Goal: Transaction & Acquisition: Book appointment/travel/reservation

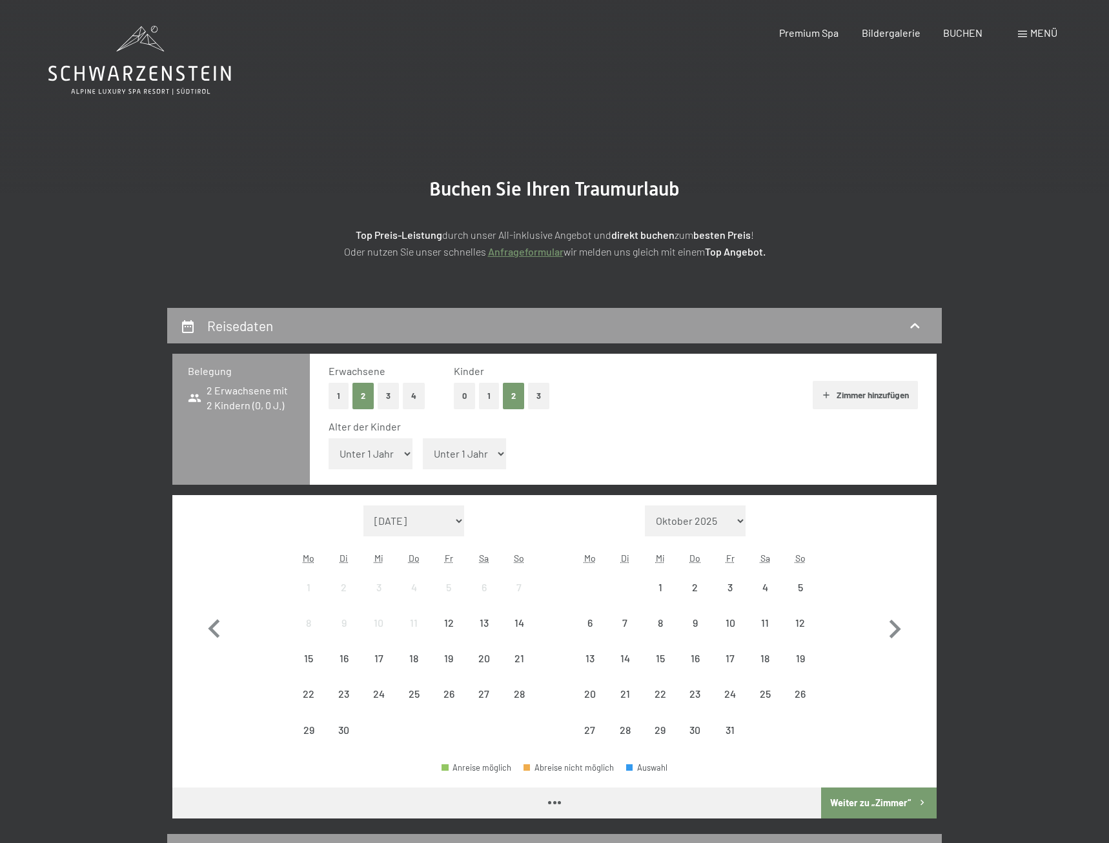
click at [328, 438] on select "Unter 1 Jahr 1 Jahr 2 Jahre 3 Jahre 4 Jahre 5 Jahre 6 Jahre 7 Jahre 8 Jahre 9 J…" at bounding box center [370, 453] width 84 height 31
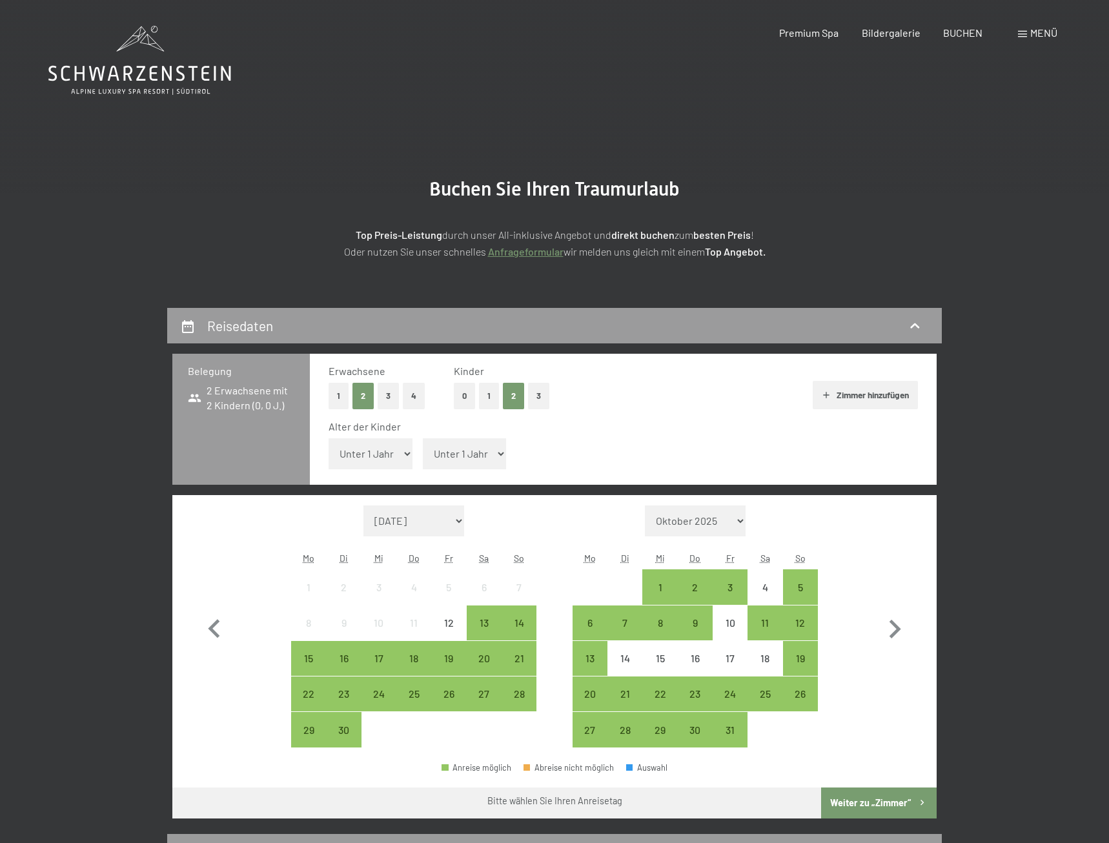
select select "14"
click option "14 Jahre" at bounding box center [0, 0] width 0 height 0
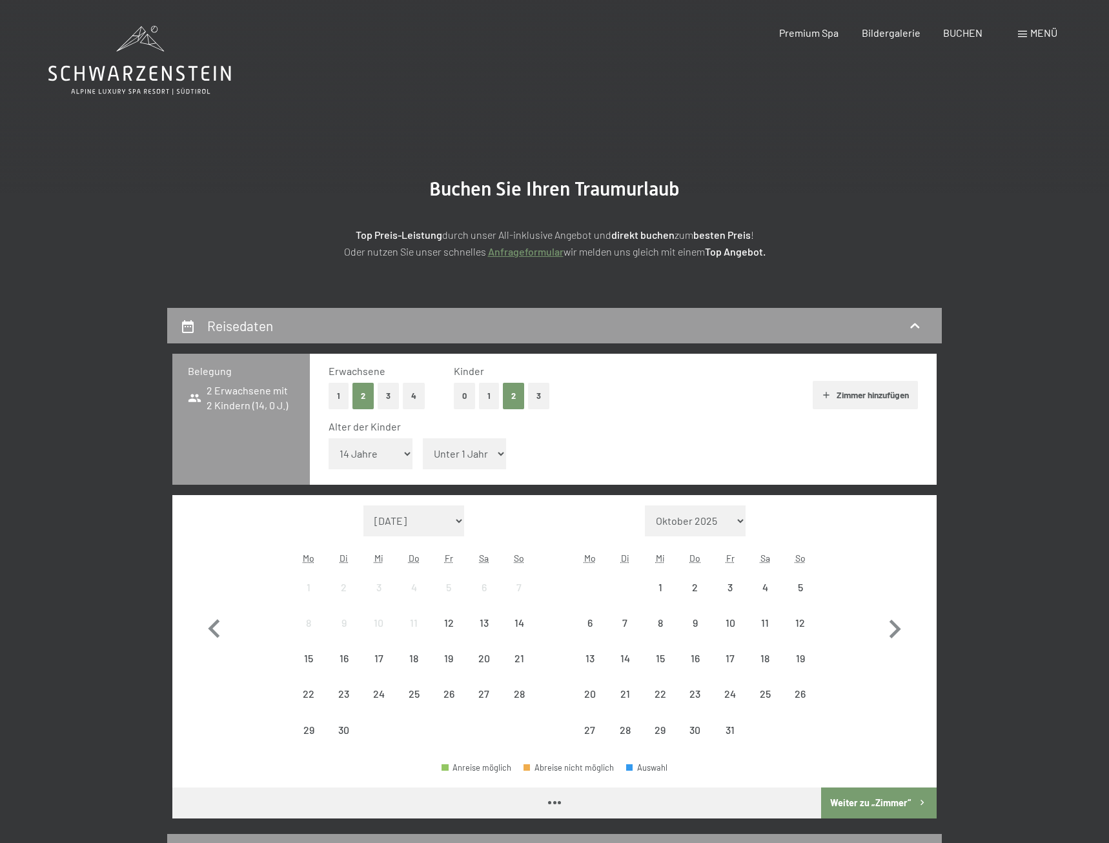
click at [423, 438] on select "Unter 1 Jahr 1 Jahr 2 Jahre 3 Jahre 4 Jahre 5 Jahre 6 Jahre 7 Jahre 8 Jahre 9 J…" at bounding box center [465, 453] width 84 height 31
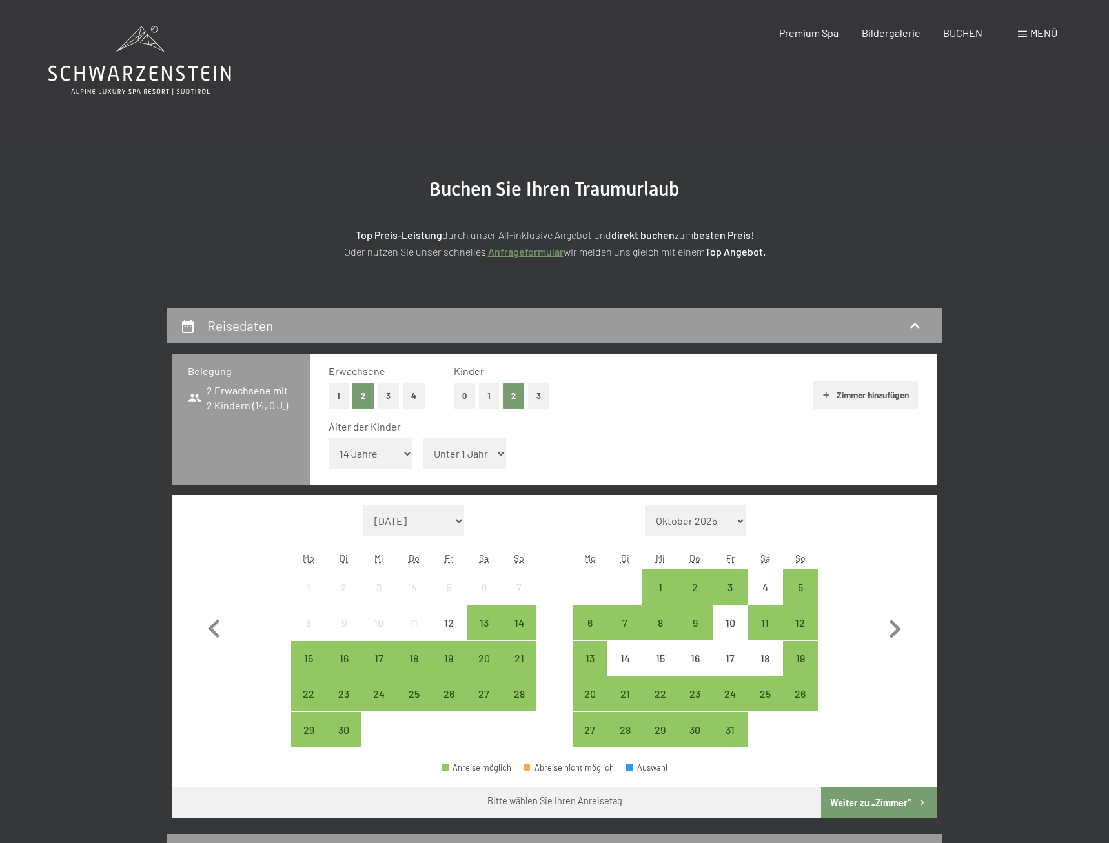
select select "9"
click option "9 Jahre" at bounding box center [0, 0] width 0 height 0
click at [893, 629] on icon "button" at bounding box center [894, 628] width 37 height 37
select select "2025-10-01"
select select "2025-11-01"
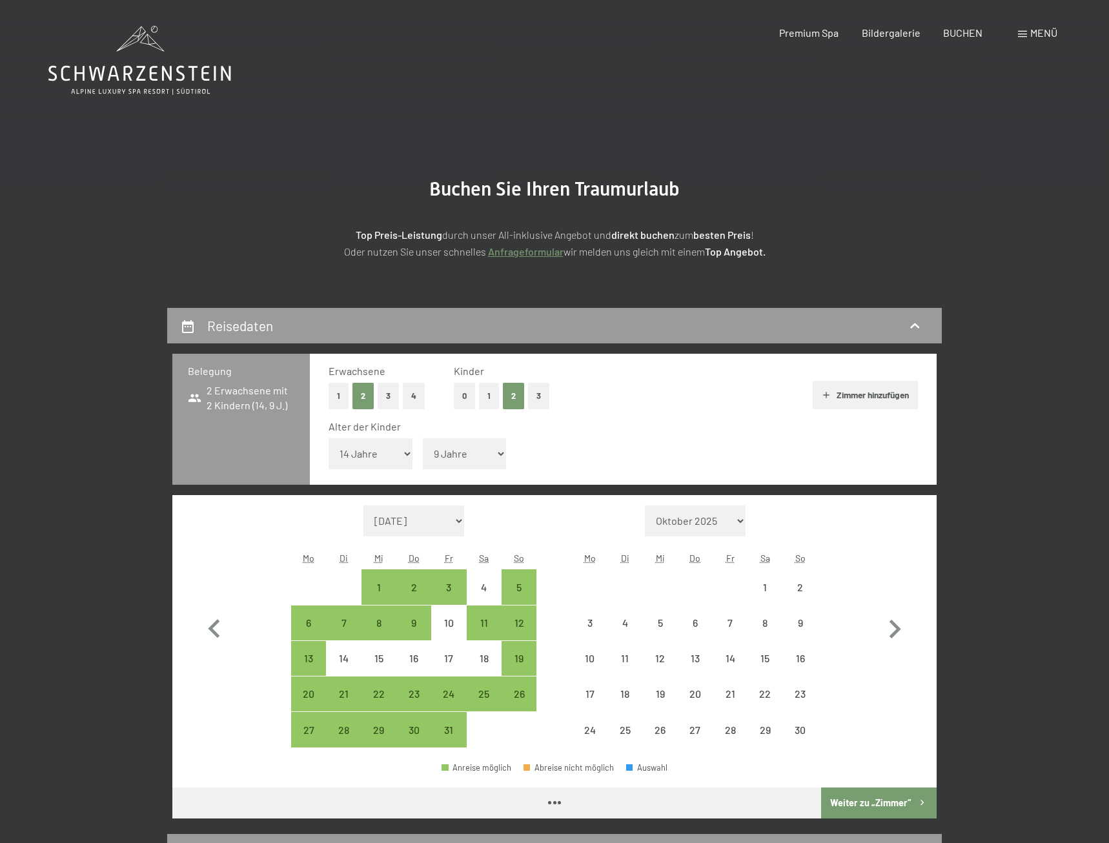
select select "2025-10-01"
select select "2025-11-01"
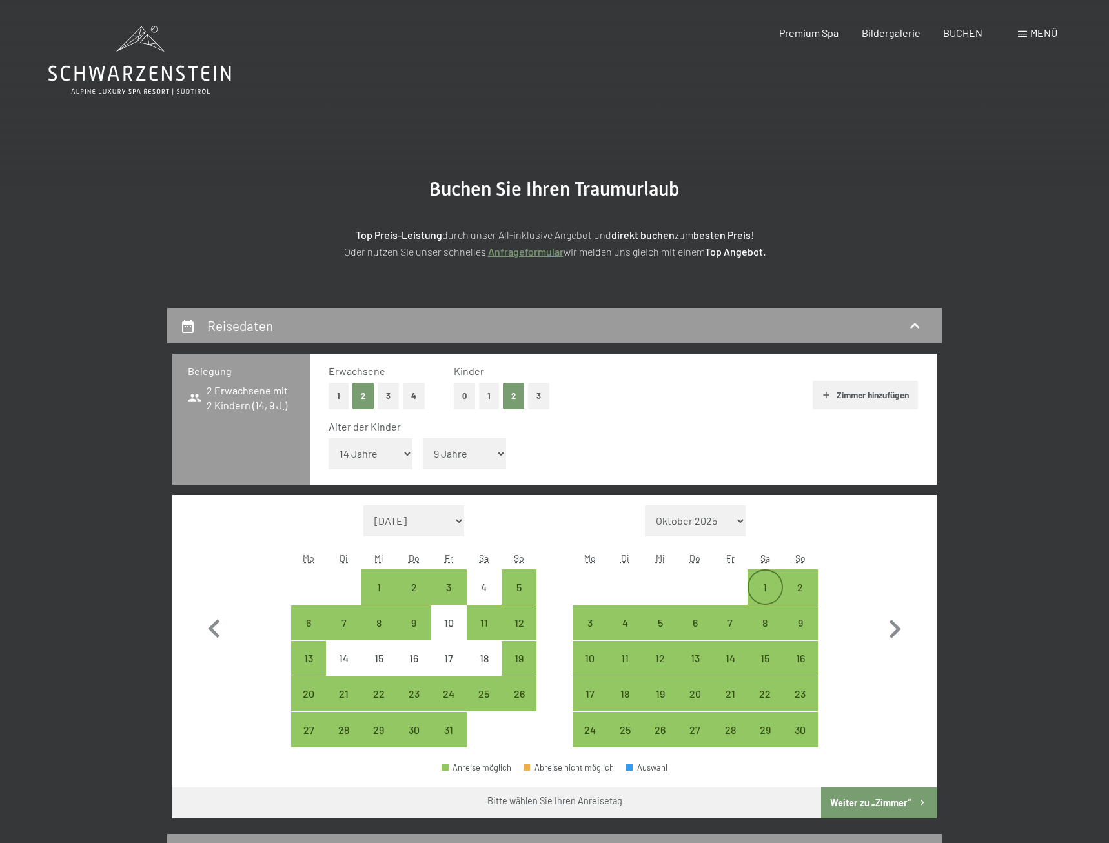
click at [763, 579] on div "1" at bounding box center [765, 586] width 32 height 32
select select "2025-10-01"
select select "2025-11-01"
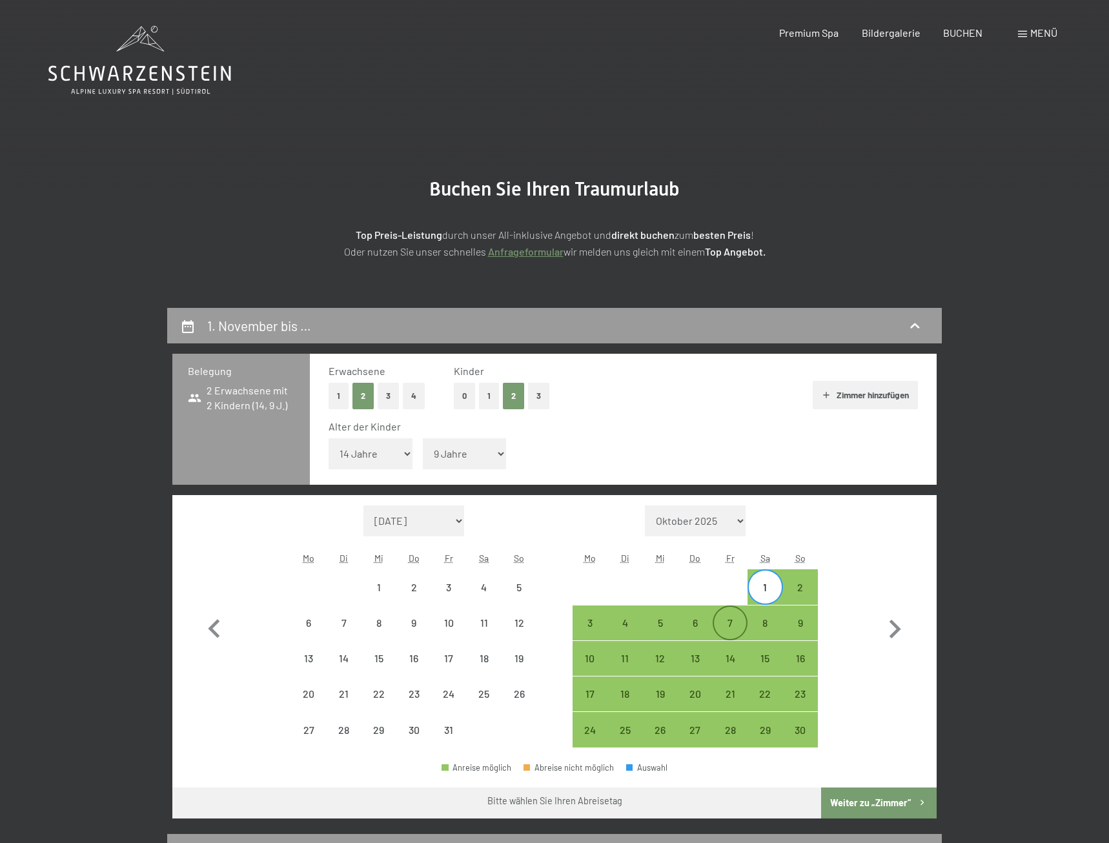
click at [721, 616] on div "7" at bounding box center [730, 623] width 32 height 32
select select "2025-10-01"
select select "2025-11-01"
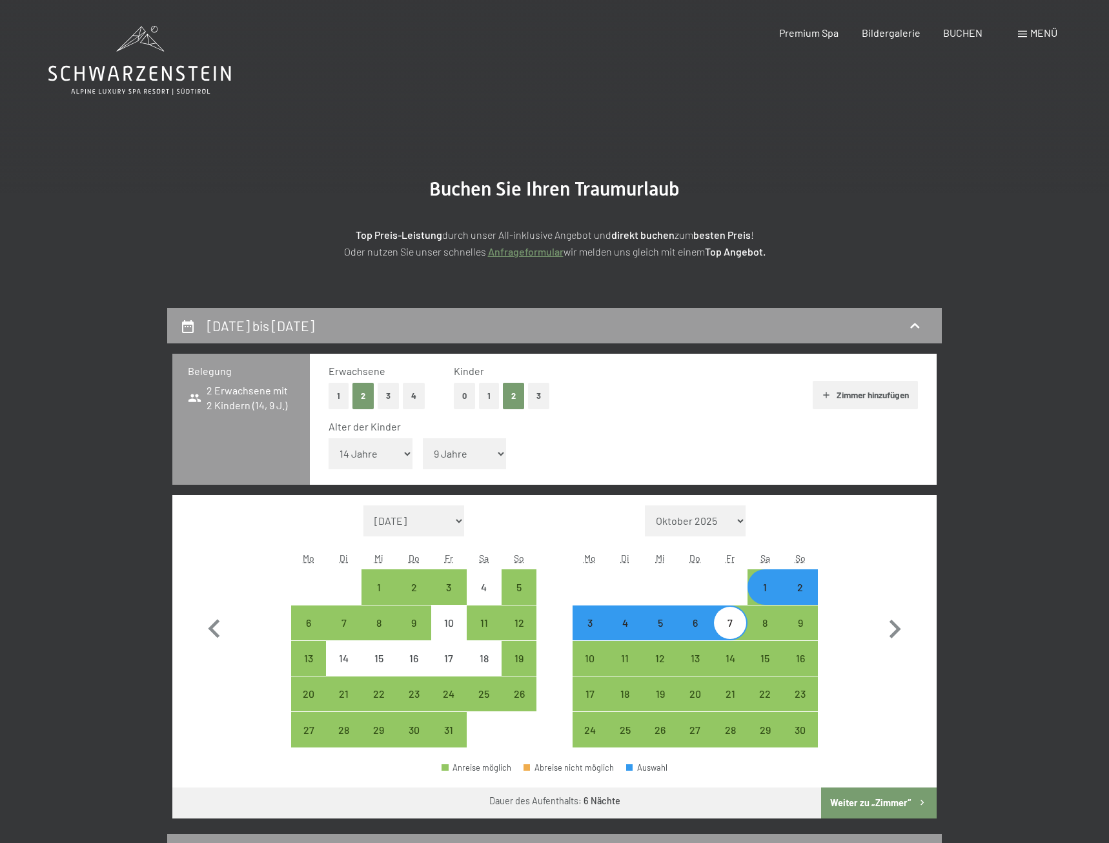
click at [884, 796] on button "Weiter zu „Zimmer“" at bounding box center [879, 802] width 116 height 31
select select "2025-10-01"
select select "2025-11-01"
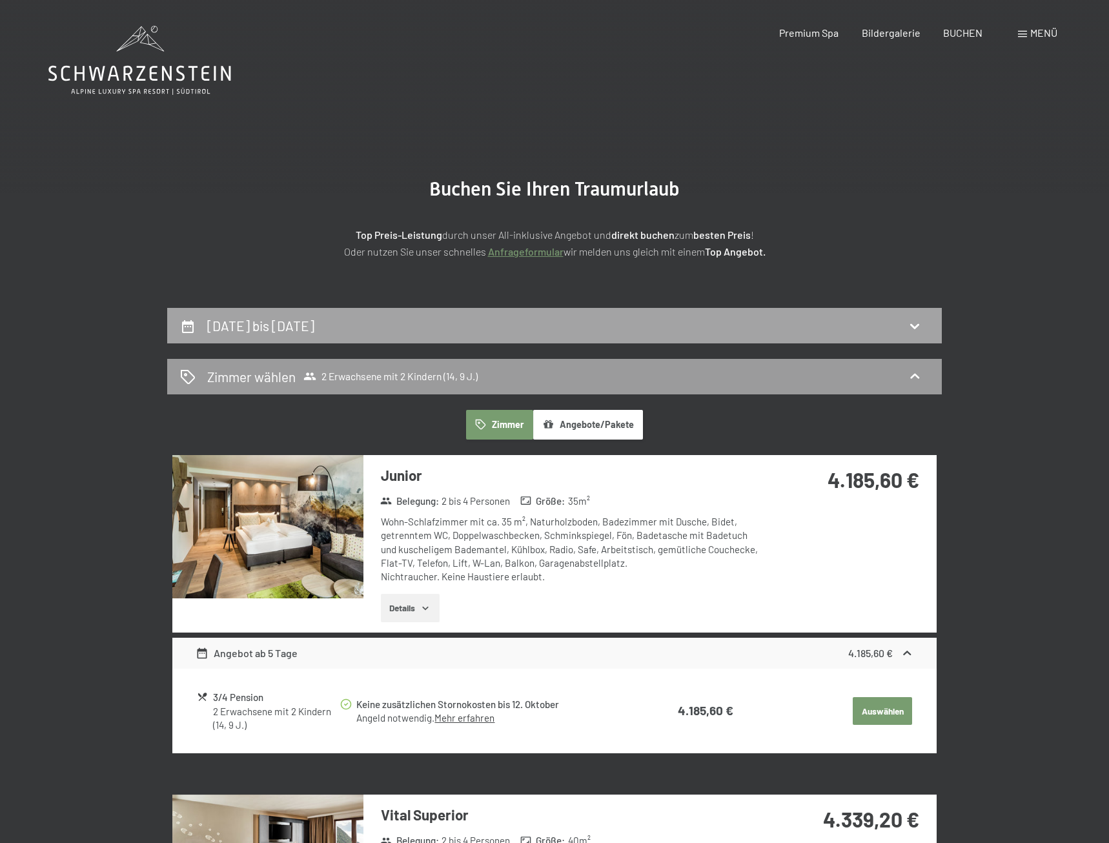
click at [428, 336] on div "1. November bis 7. November 2025" at bounding box center [554, 325] width 774 height 35
select select "14"
select select "9"
select select "2025-10-01"
select select "2025-11-01"
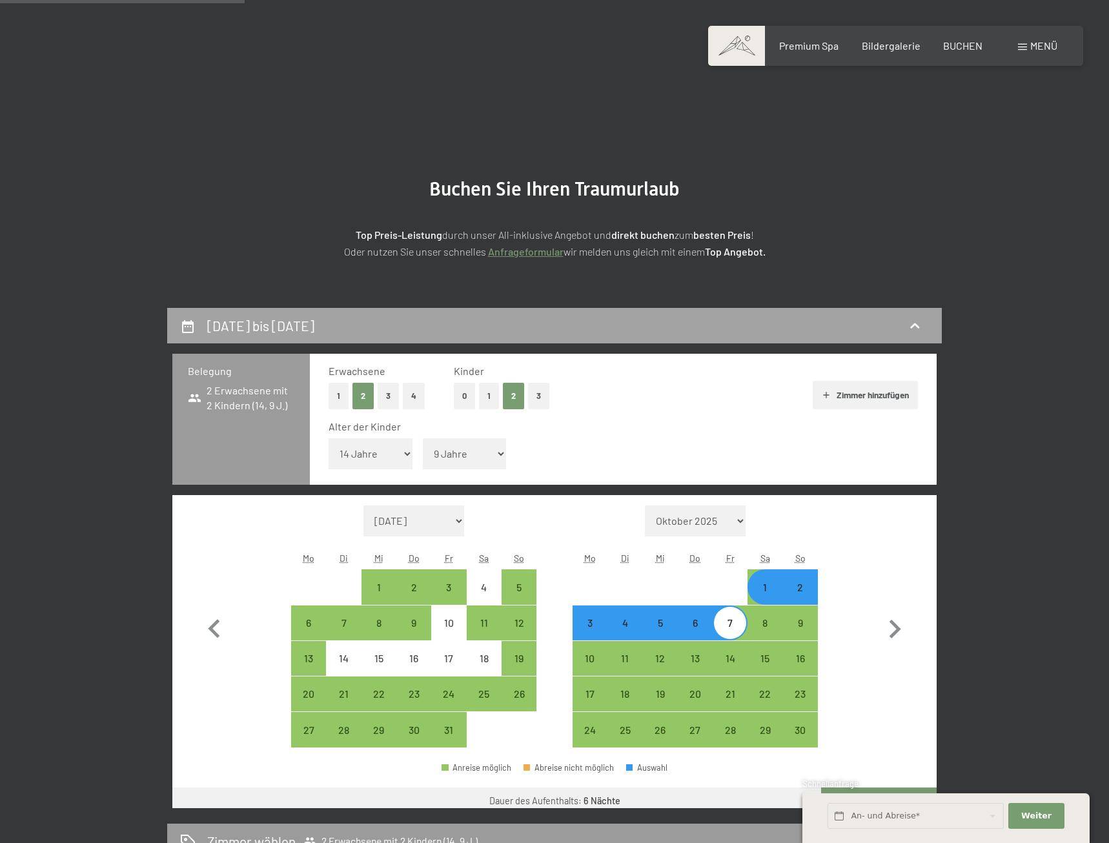
scroll to position [308, 0]
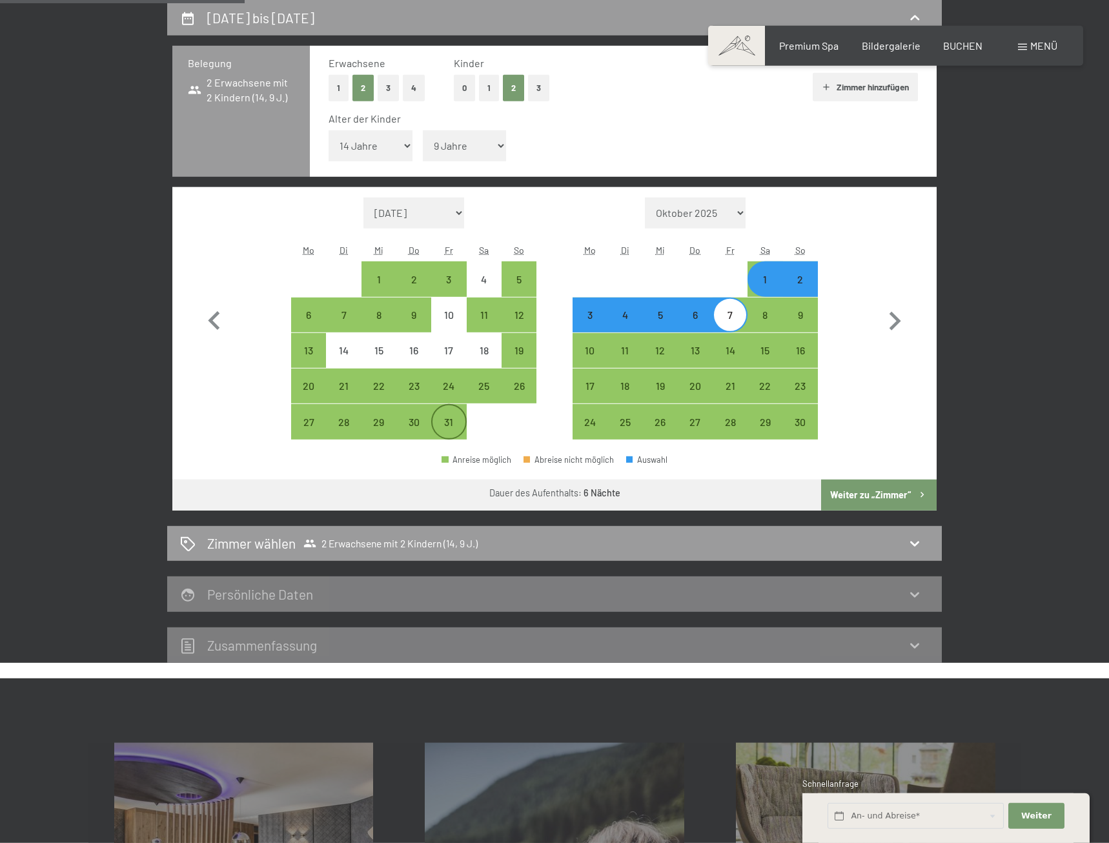
click at [452, 419] on div "31" at bounding box center [448, 433] width 32 height 32
select select "2025-10-01"
select select "2025-11-01"
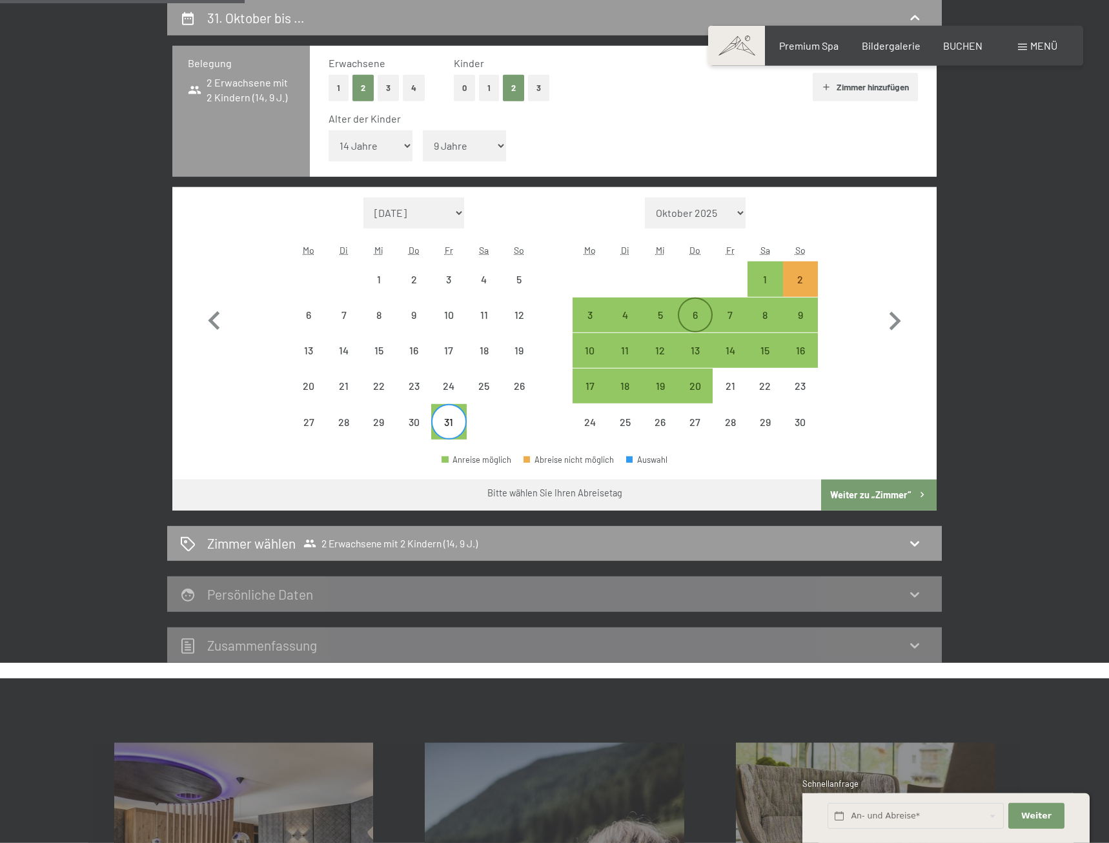
click at [687, 311] on div "6" at bounding box center [695, 326] width 32 height 32
select select "2025-10-01"
select select "2025-11-01"
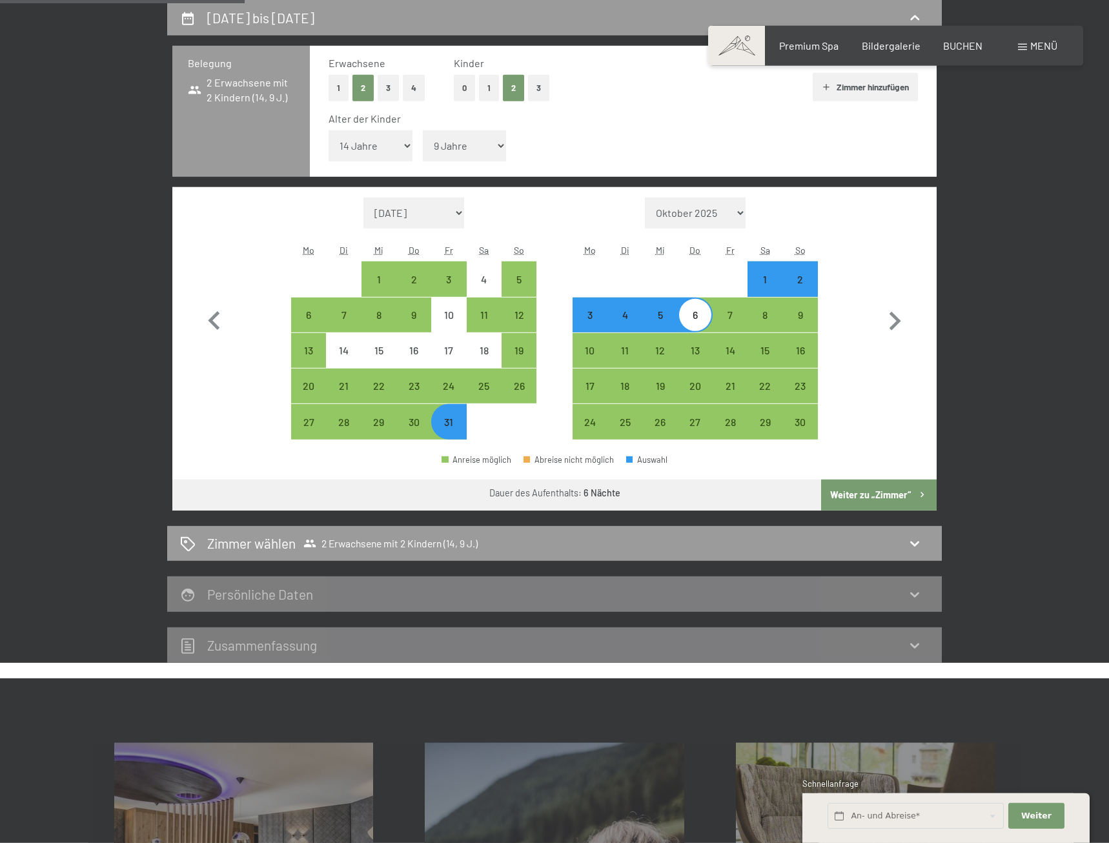
click at [888, 494] on button "Weiter zu „Zimmer“" at bounding box center [879, 494] width 116 height 31
select select "2025-10-01"
select select "2025-11-01"
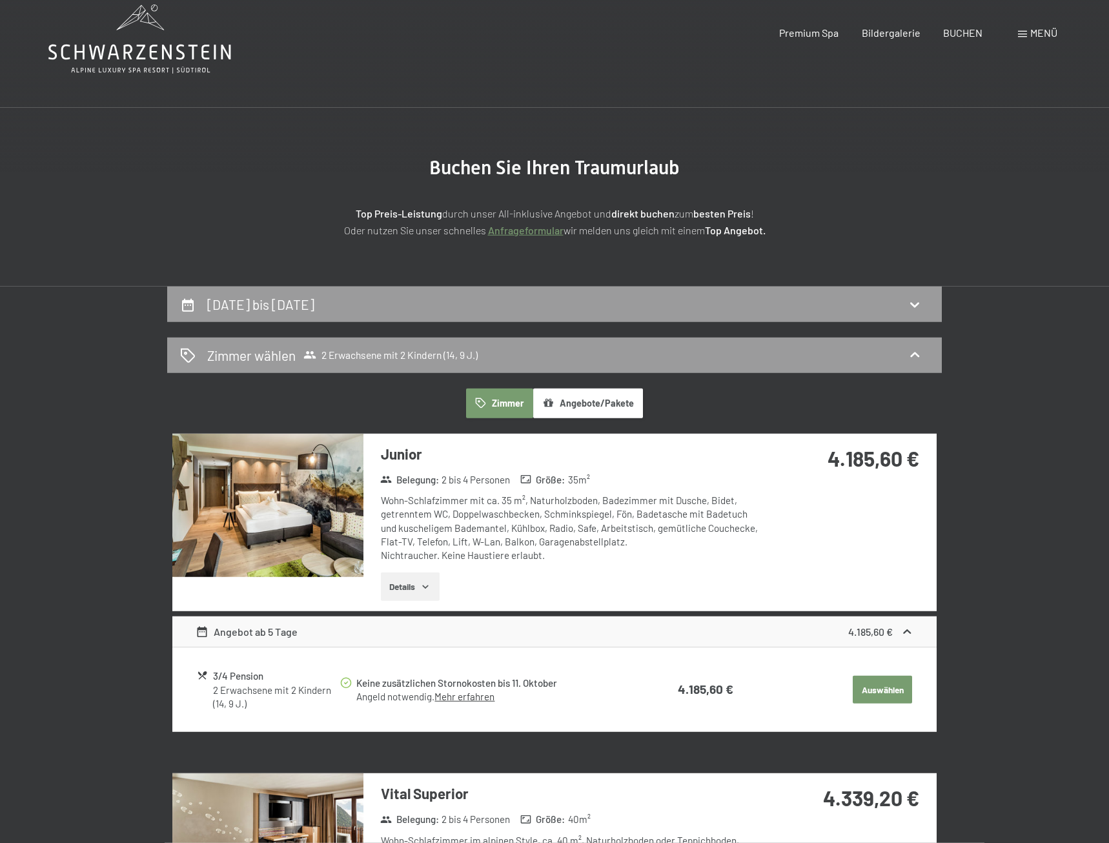
scroll to position [0, 0]
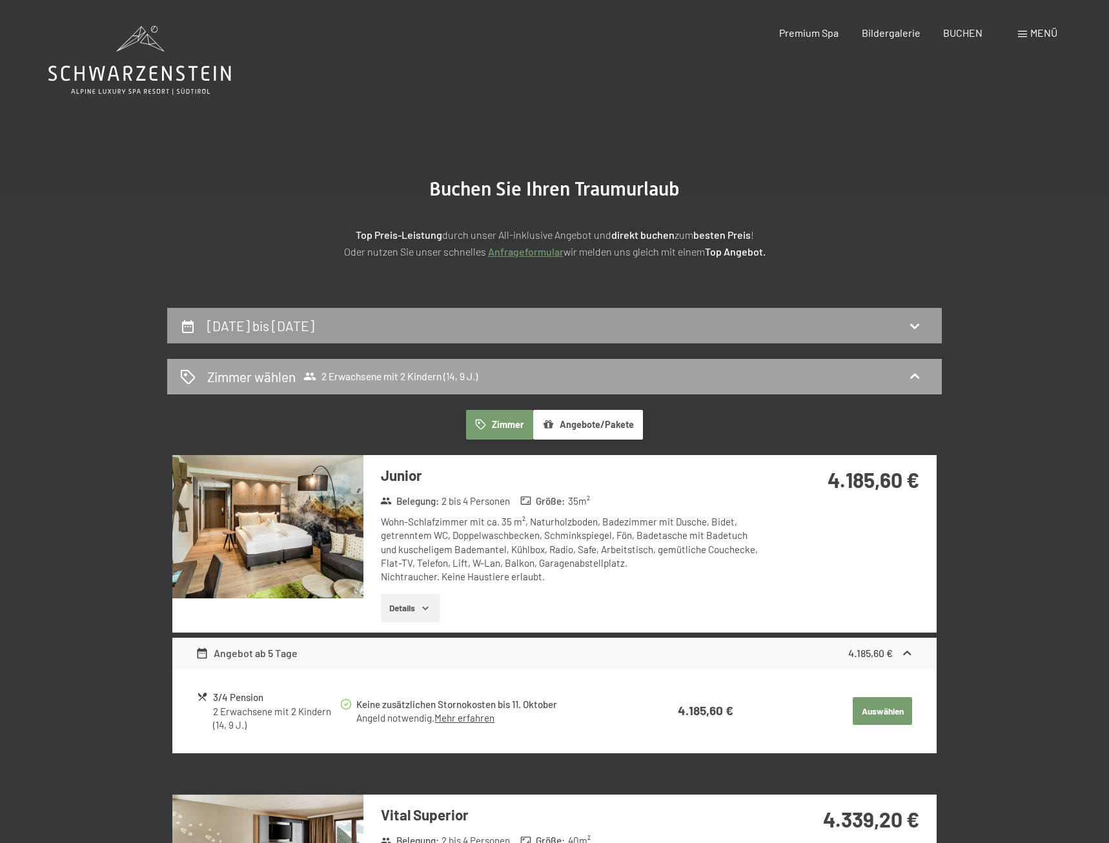
click at [618, 374] on div "Zimmer wählen 2 Erwachsene mit 2 Kindern (14, 9 J.)" at bounding box center [554, 376] width 749 height 19
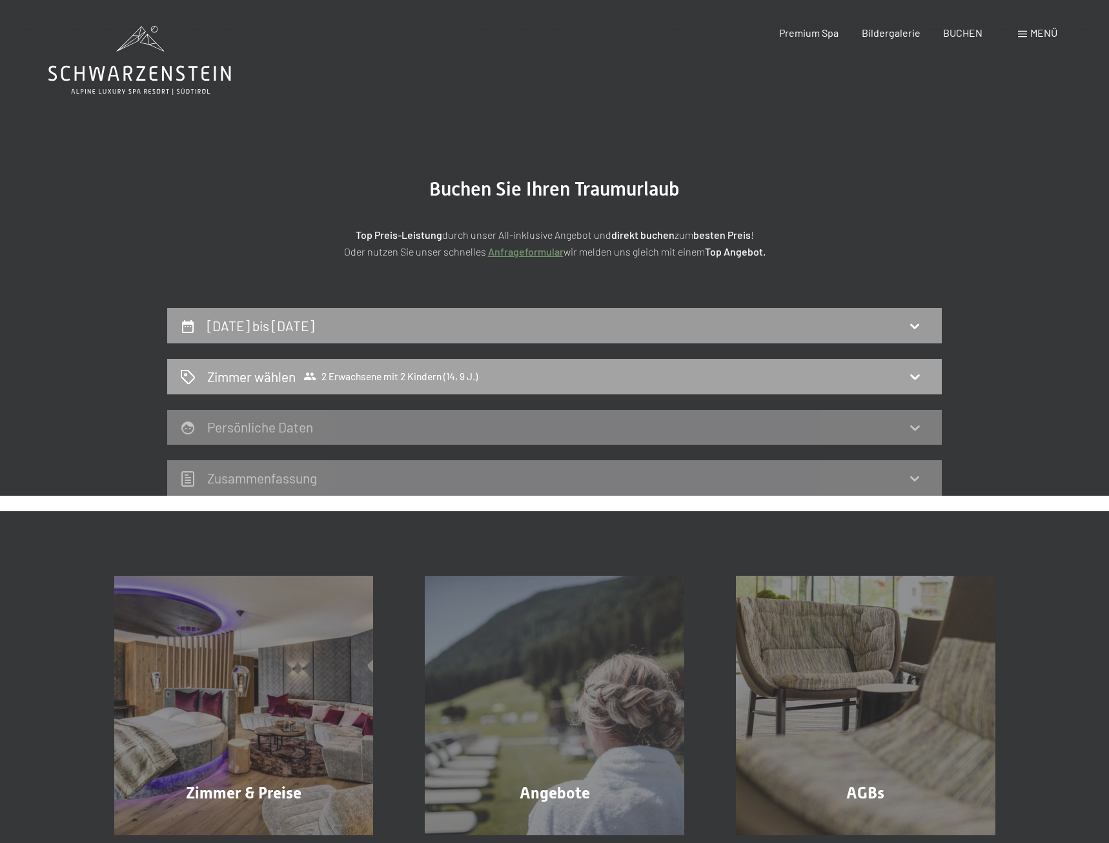
click at [633, 385] on div "Zimmer wählen 2 Erwachsene mit 2 Kindern (14, 9 J.)" at bounding box center [554, 376] width 749 height 19
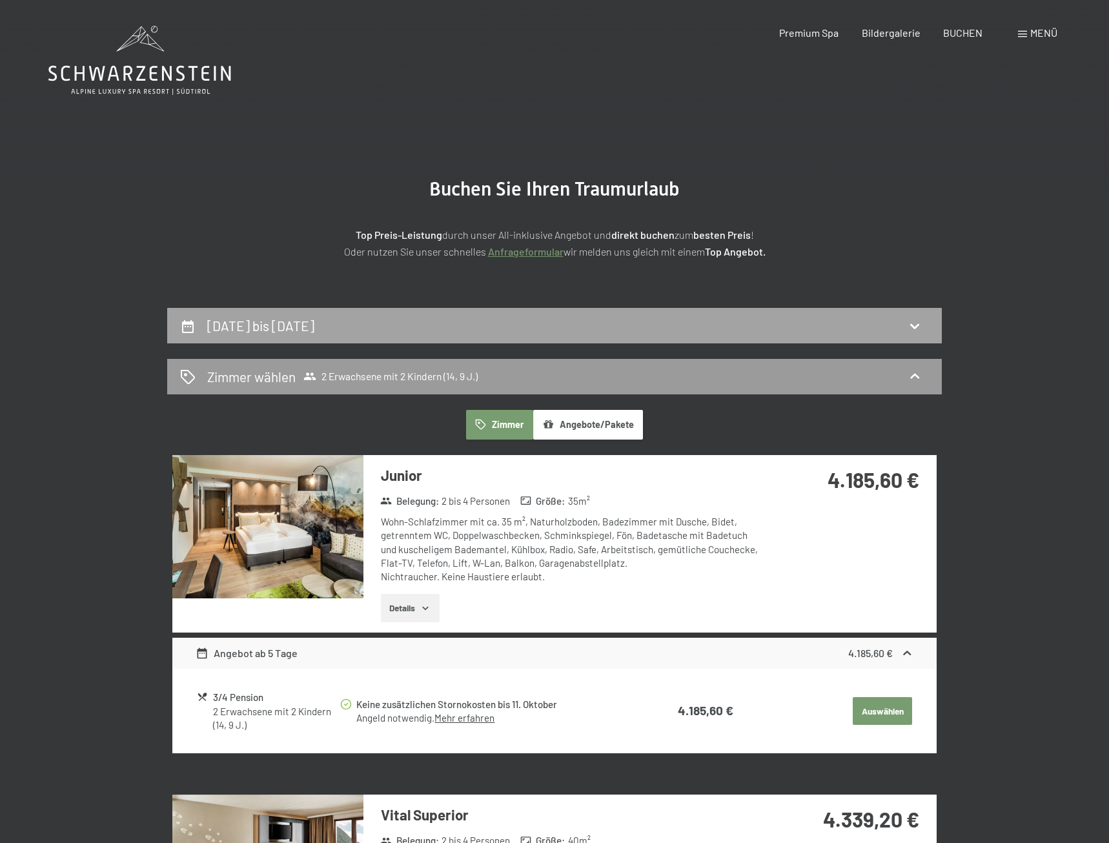
click at [582, 331] on div "31. Oktober bis 6. November 2025" at bounding box center [554, 325] width 749 height 19
select select "14"
select select "9"
select select "2025-10-01"
select select "2025-11-01"
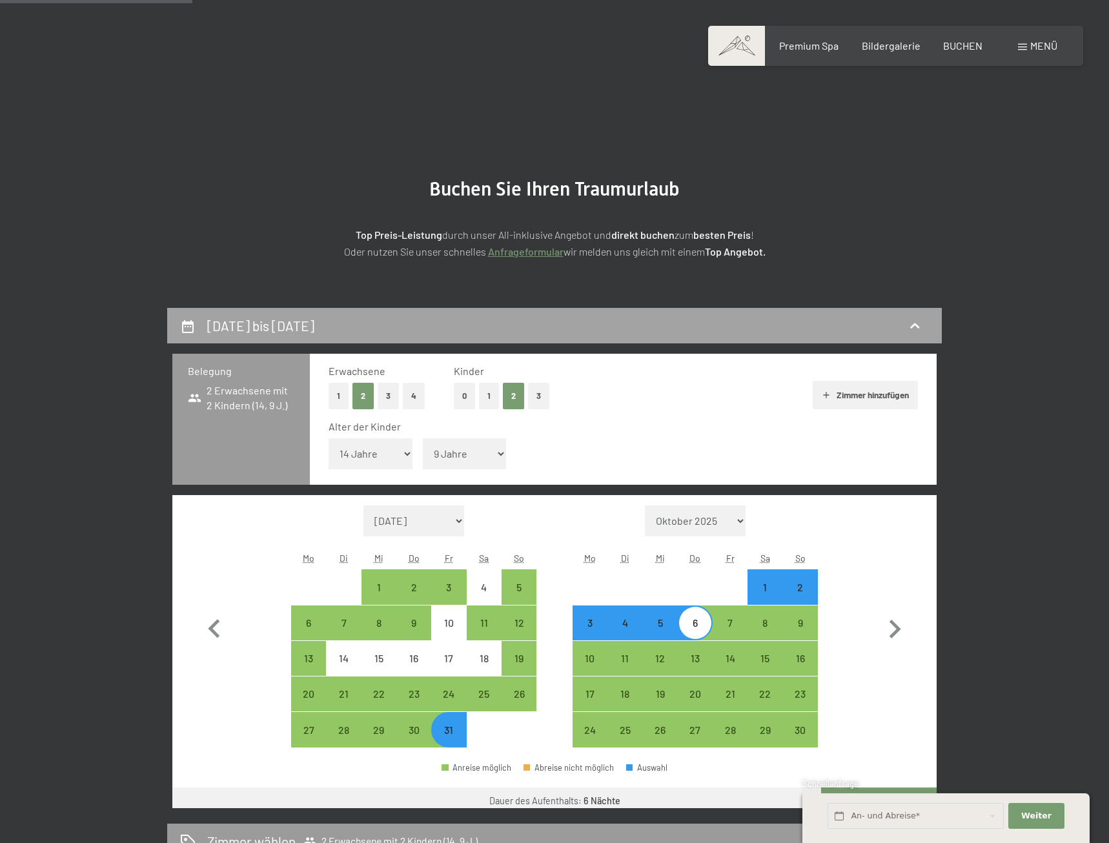
scroll to position [308, 0]
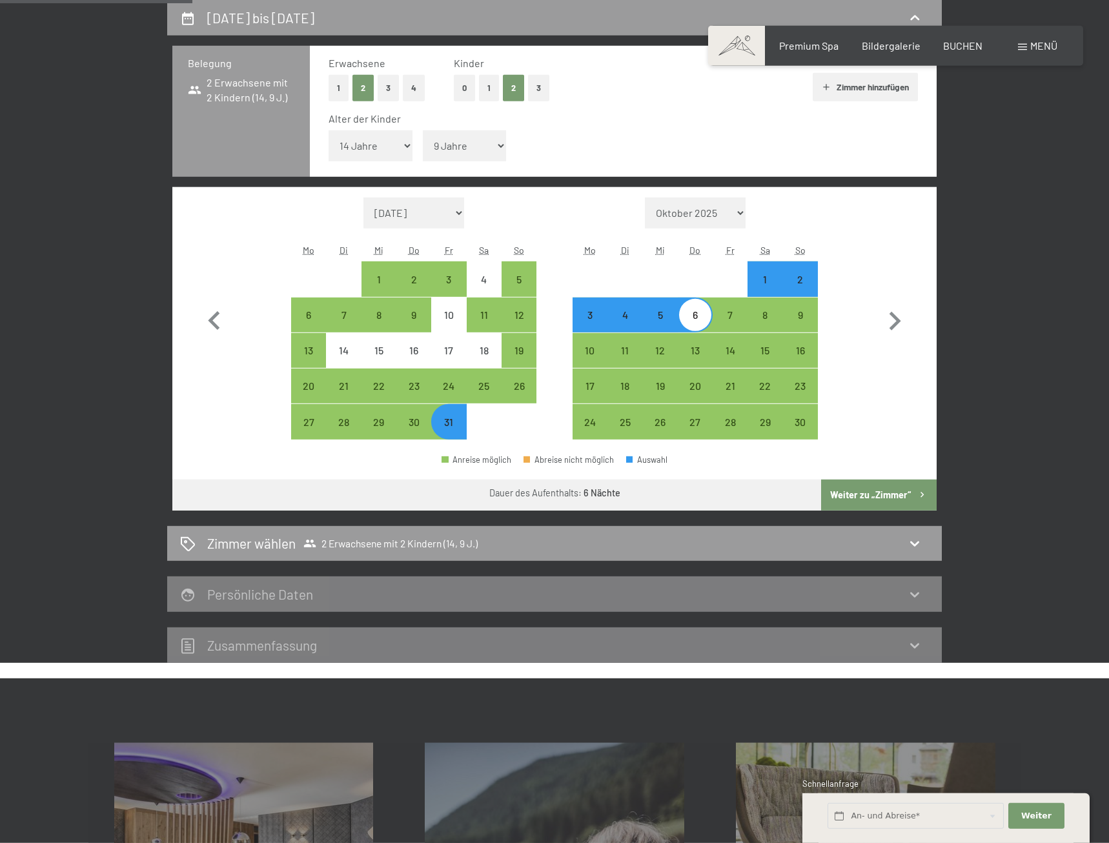
click at [770, 281] on div "1" at bounding box center [765, 290] width 32 height 32
select select "2025-10-01"
select select "2025-11-01"
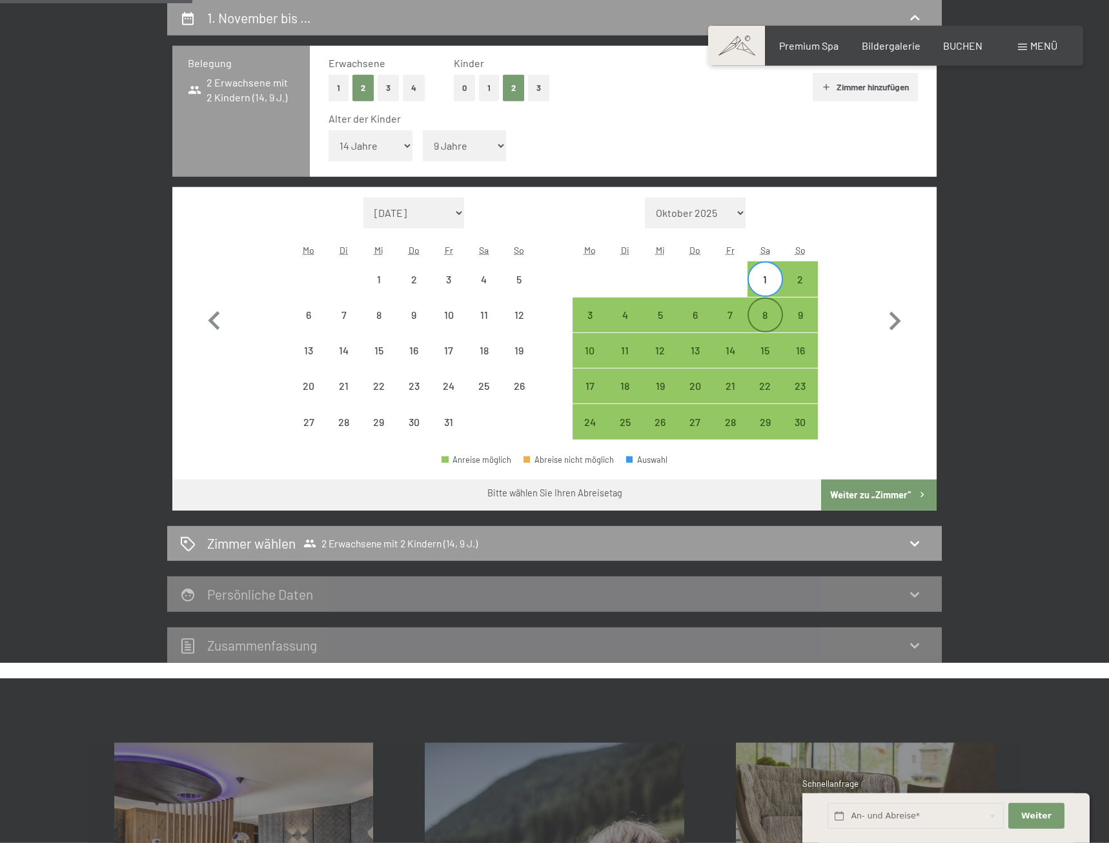
click at [771, 312] on div "8" at bounding box center [765, 326] width 32 height 32
select select "2025-10-01"
select select "2025-11-01"
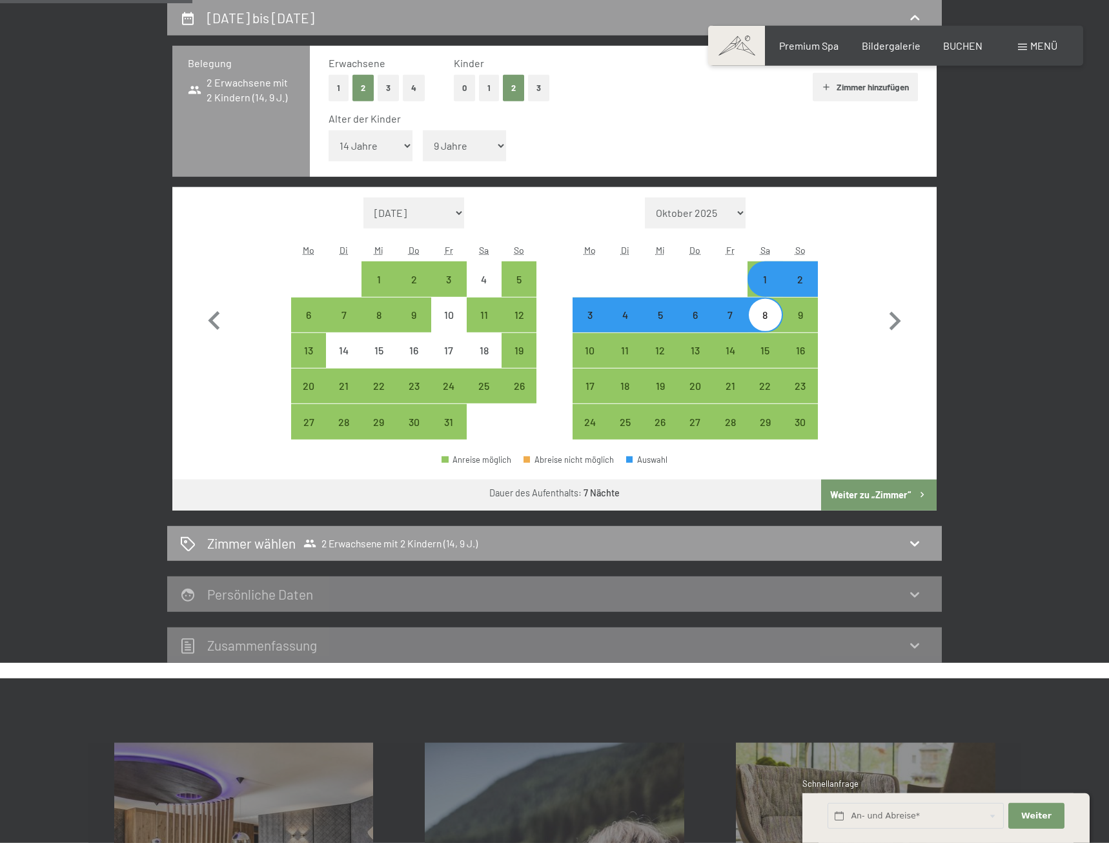
click at [854, 488] on button "Weiter zu „Zimmer“" at bounding box center [879, 494] width 116 height 31
select select "2025-10-01"
select select "2025-11-01"
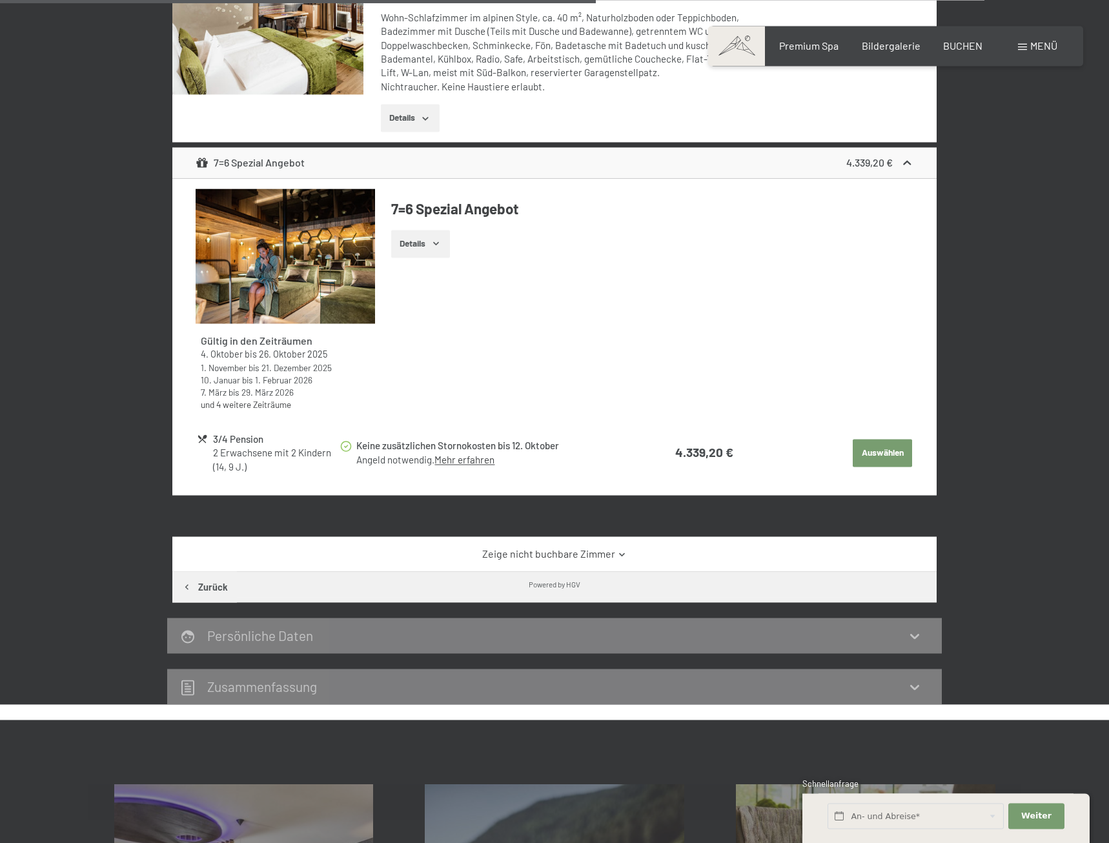
scroll to position [978, 0]
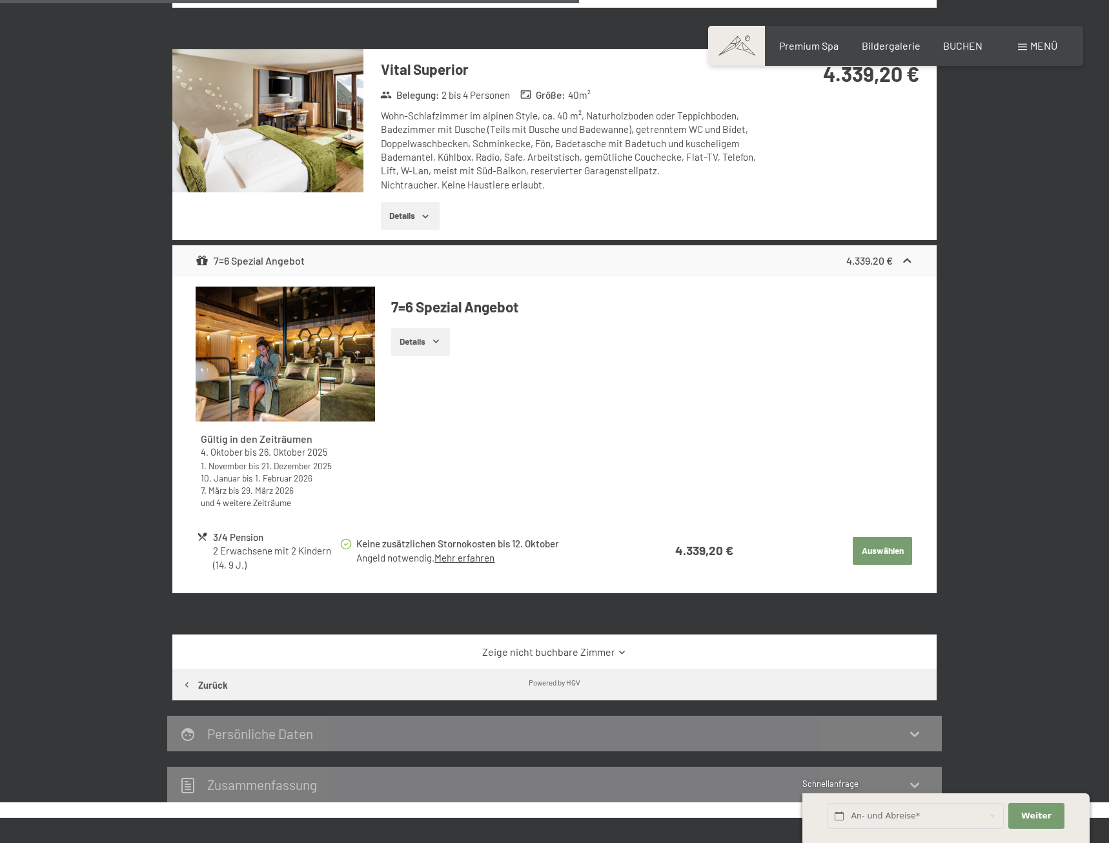
click at [583, 647] on link "Zeige nicht buchbare Zimmer" at bounding box center [555, 652] width 718 height 14
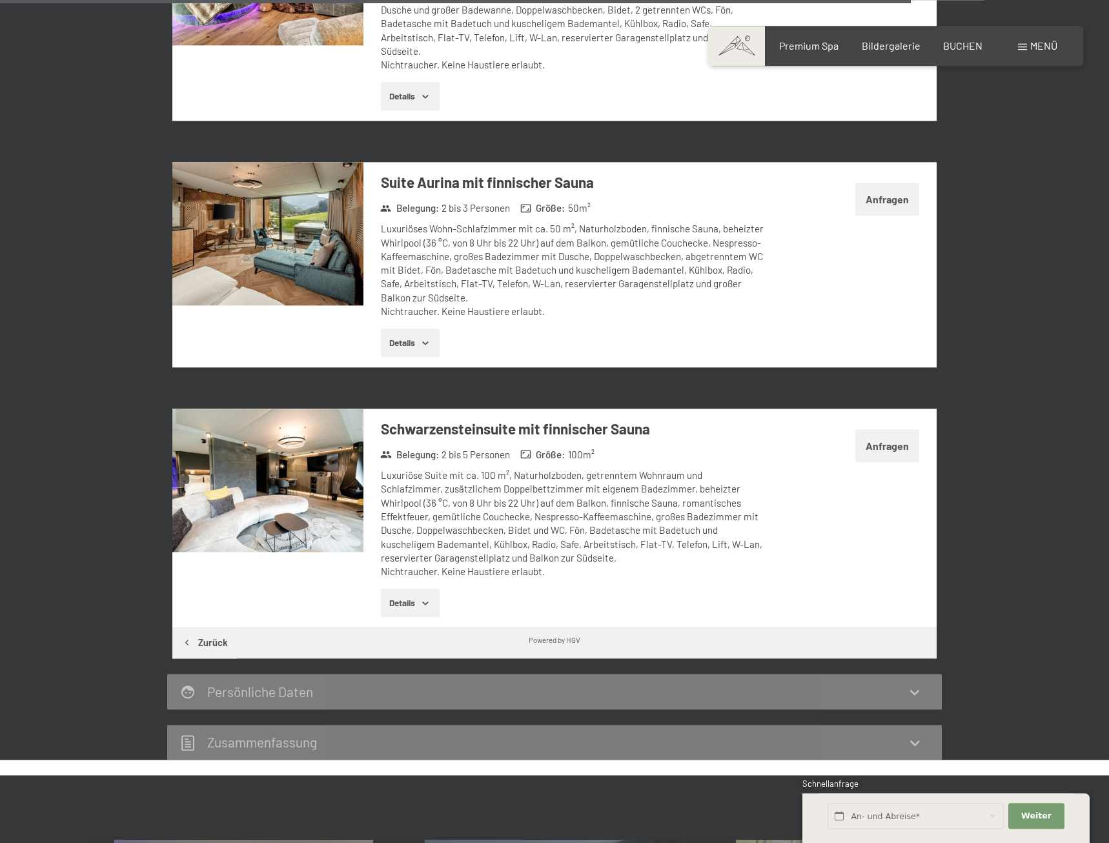
scroll to position [3780, 0]
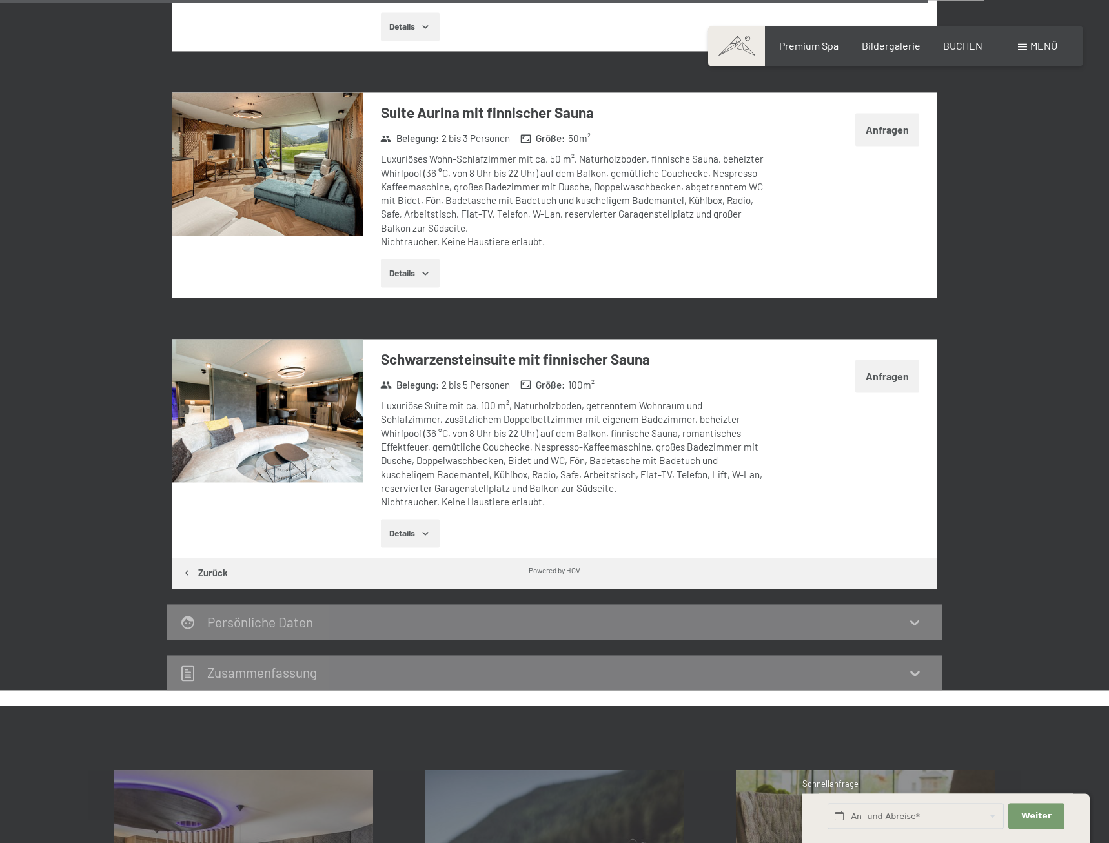
click at [423, 528] on icon "button" at bounding box center [425, 533] width 10 height 10
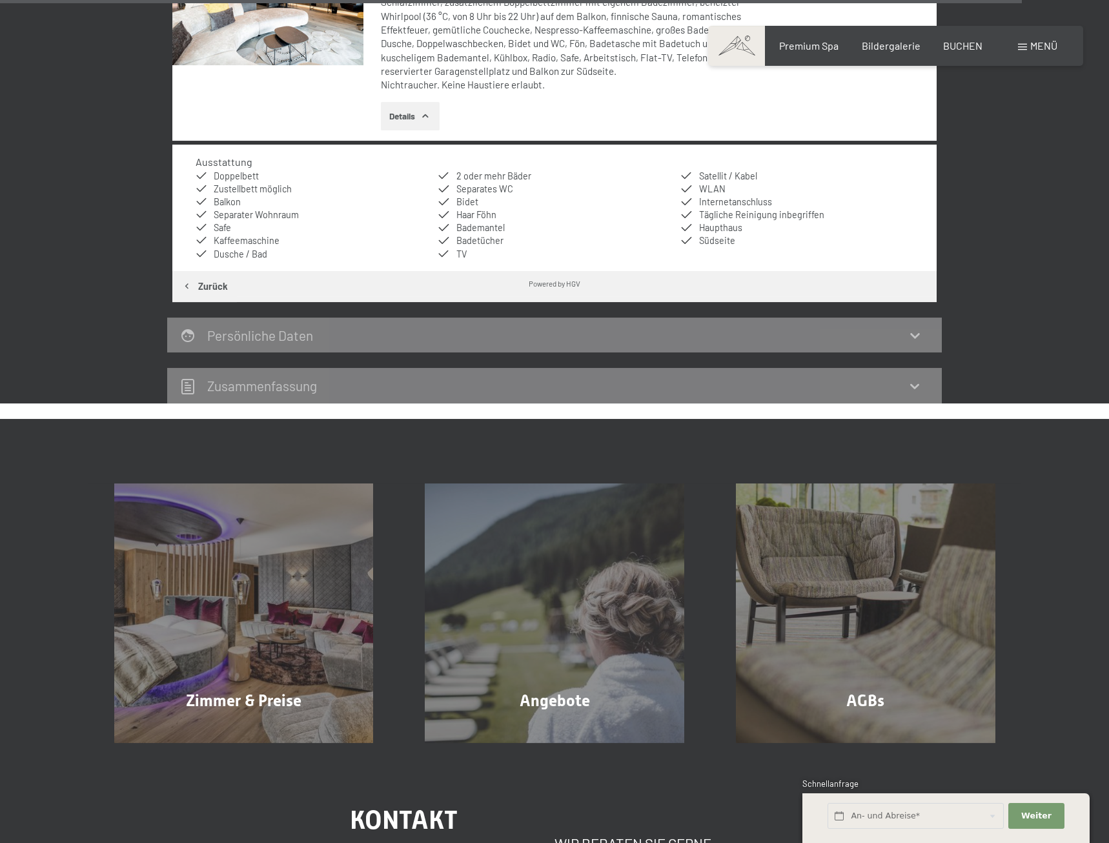
scroll to position [4294, 0]
